Goal: Task Accomplishment & Management: Use online tool/utility

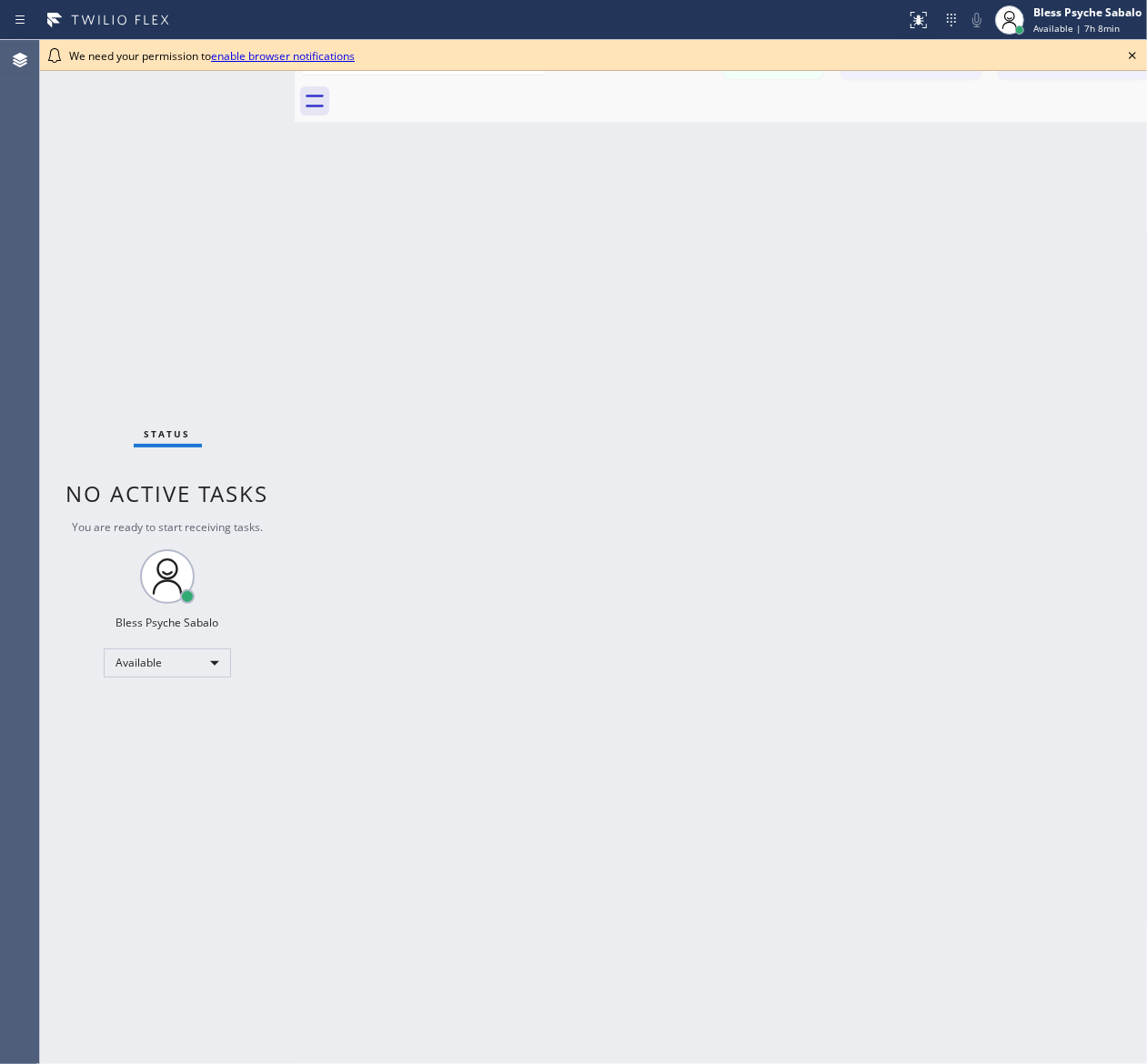
click at [755, 198] on div "Back to Dashboard Change Sender ID Customers Technicians [PERSON_NAME] [PERSON_…" at bounding box center [731, 552] width 872 height 1024
click at [933, 152] on div "Back to Dashboard Change Sender ID Customers Technicians [PERSON_NAME] [PERSON_…" at bounding box center [731, 562] width 872 height 1044
click at [933, 57] on icon at bounding box center [1152, 55] width 22 height 22
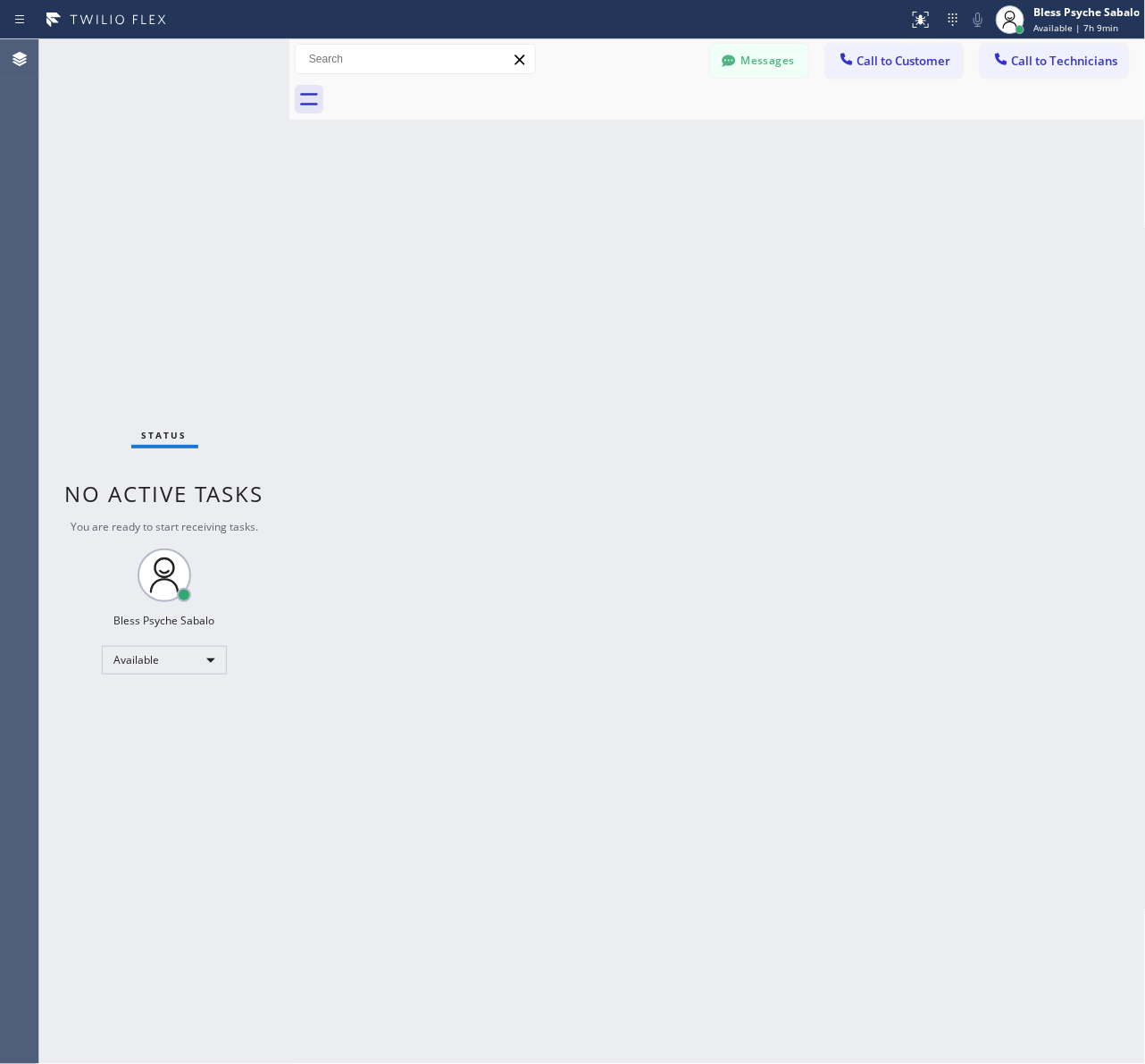
drag, startPoint x: 969, startPoint y: 259, endPoint x: 1144, endPoint y: 45, distance: 276.4
click at [916, 252] on div "Back to Dashboard Change Sender ID Customers Technicians [PERSON_NAME] [PERSON_…" at bounding box center [717, 552] width 856 height 1025
drag, startPoint x: 823, startPoint y: 203, endPoint x: 869, endPoint y: 145, distance: 74.0
click at [814, 200] on div "Back to Dashboard Change Sender ID Customers Technicians [PERSON_NAME] [PERSON_…" at bounding box center [717, 552] width 856 height 1025
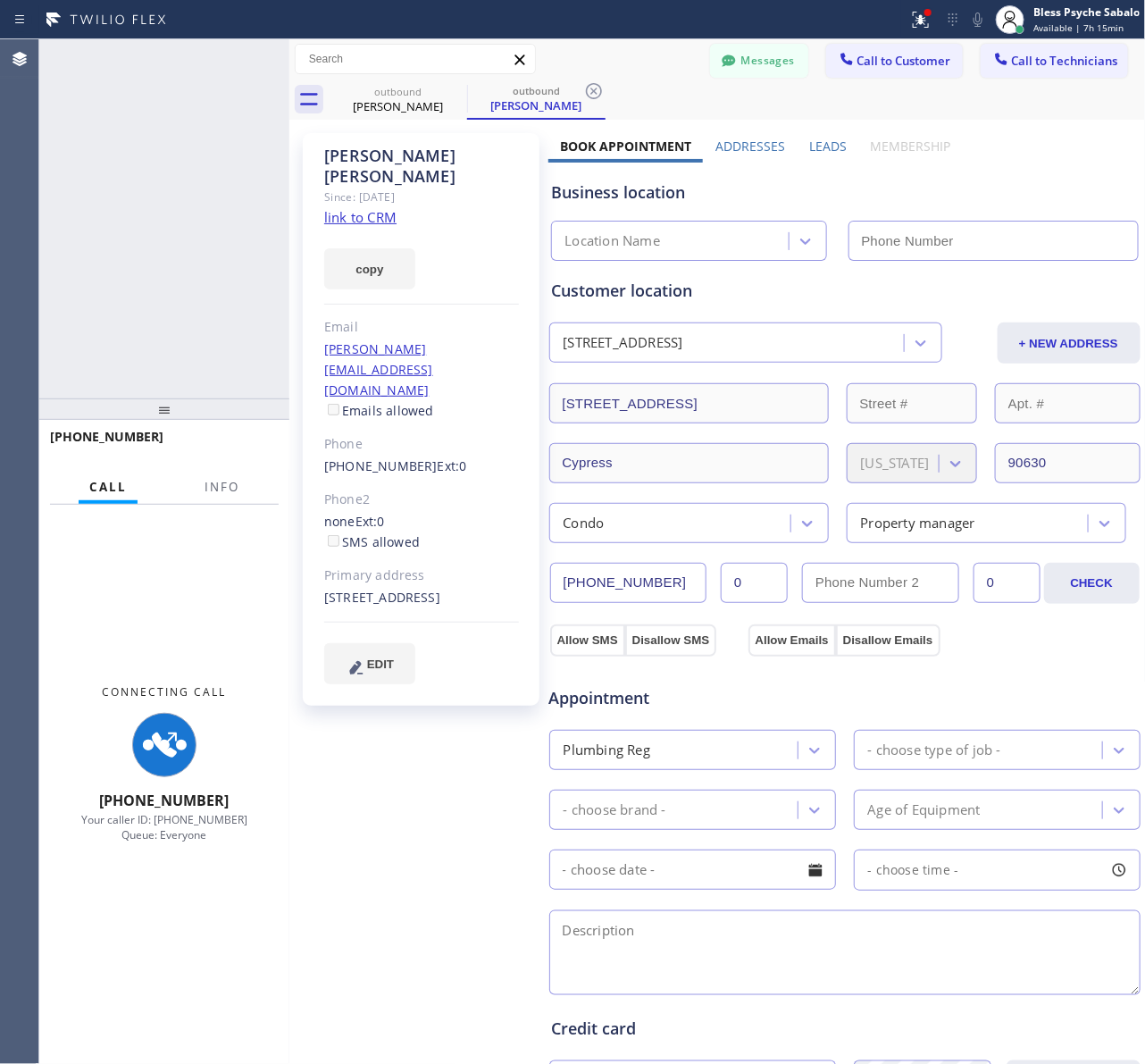
type input "[PHONE_NUMBER]"
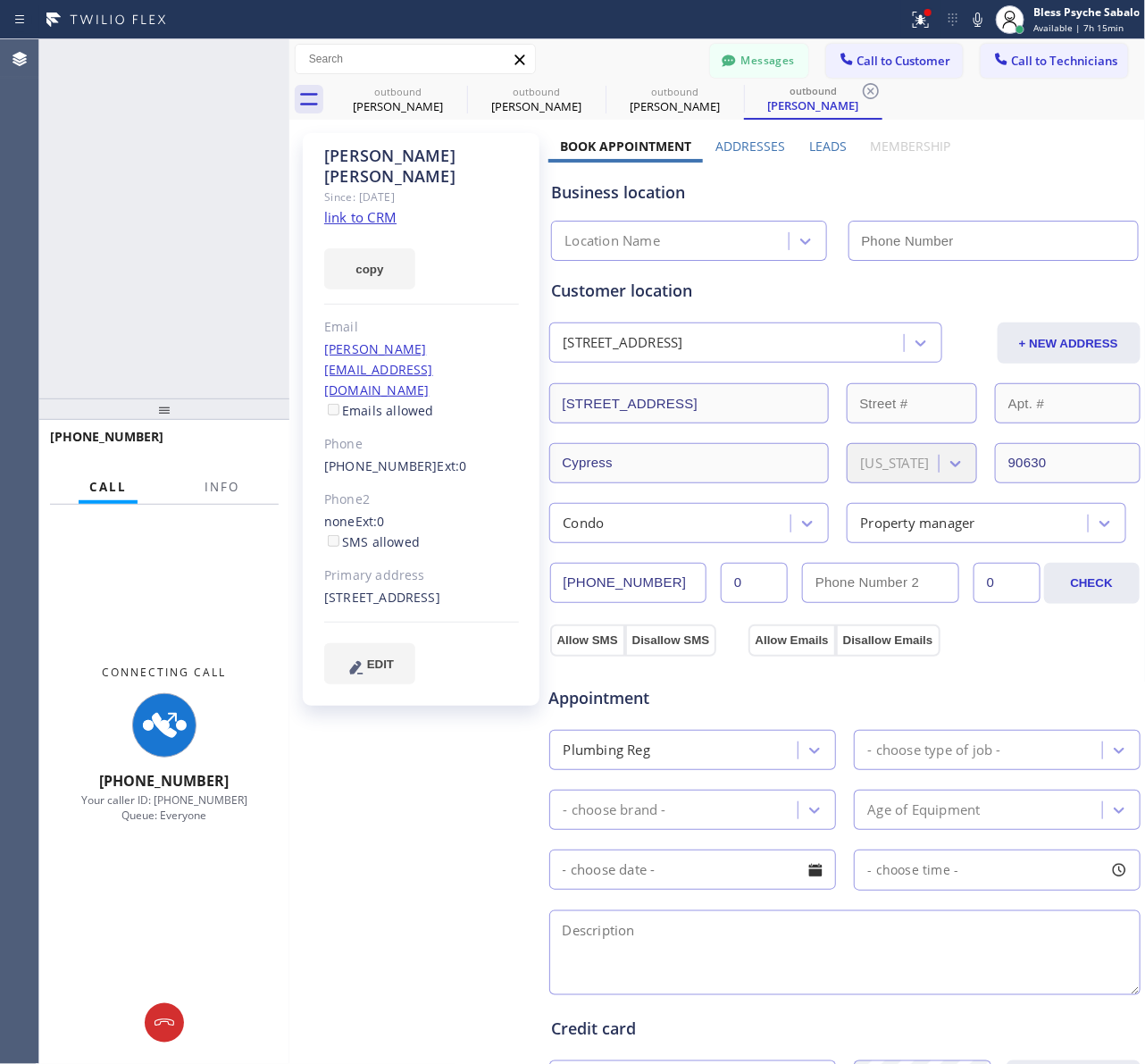
type input "[PHONE_NUMBER]"
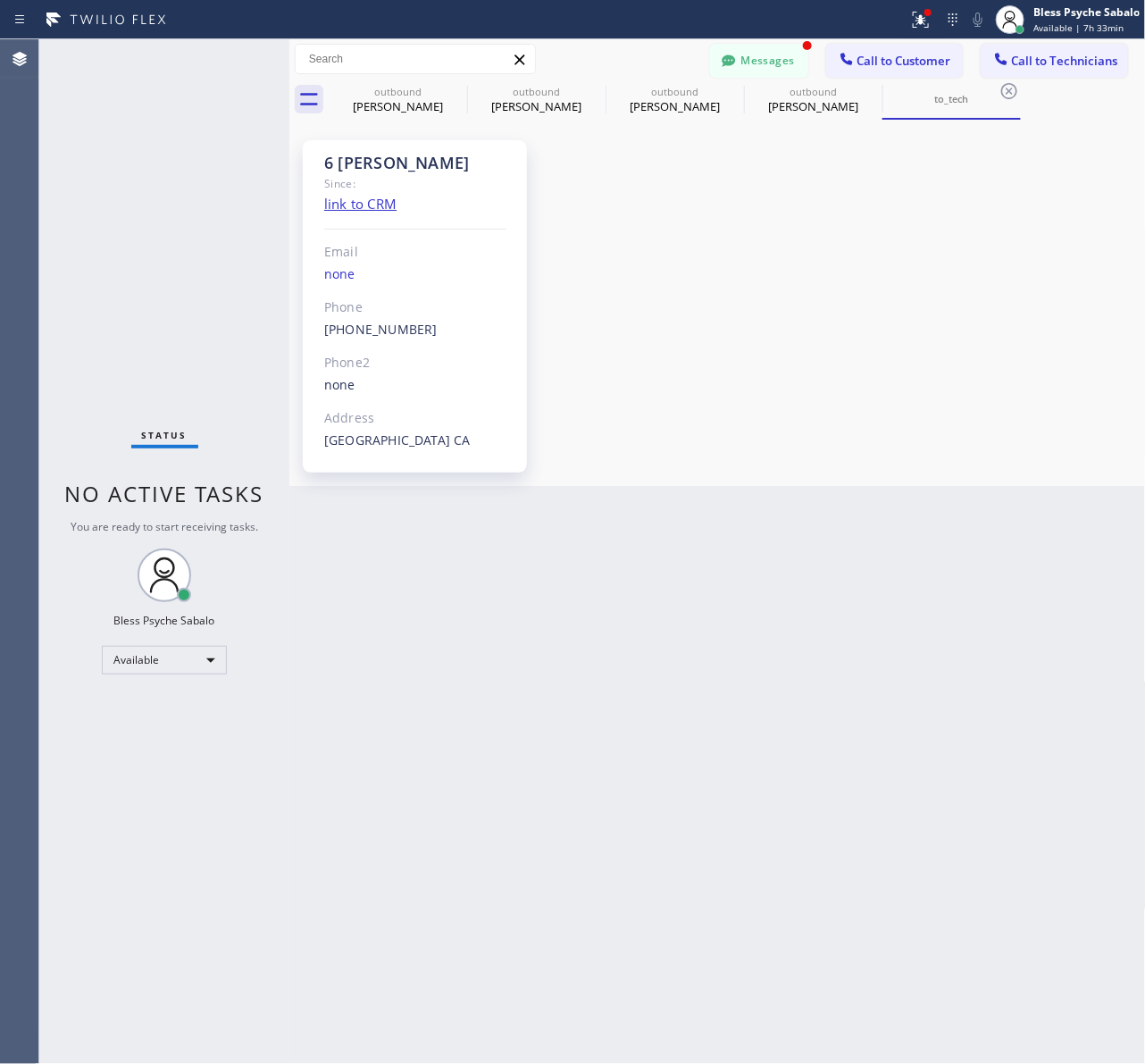
scroll to position [28457, 0]
